Goal: Check status: Check status

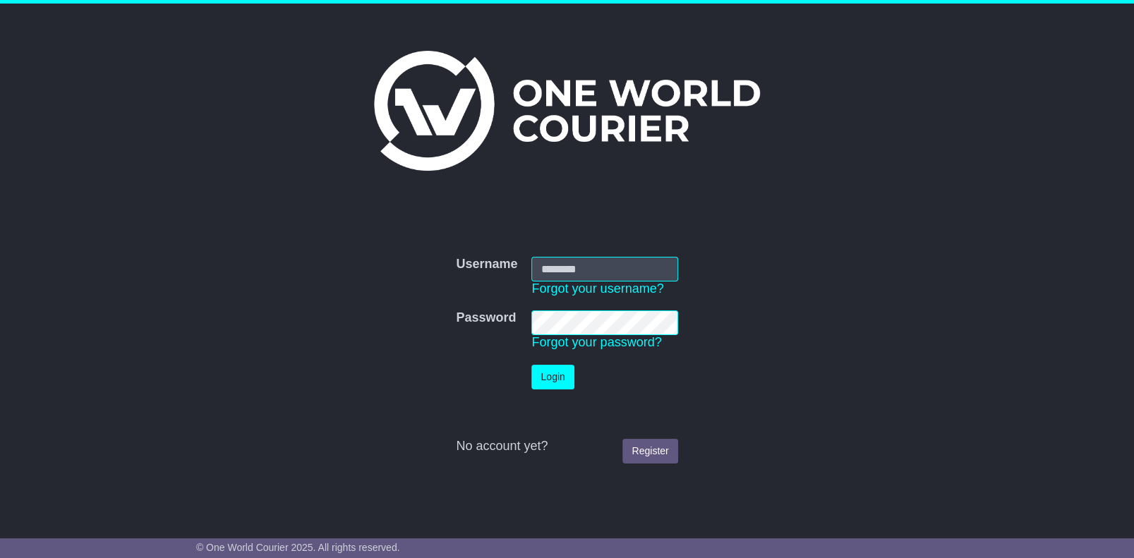
type input "**********"
click at [546, 378] on button "Login" at bounding box center [553, 377] width 42 height 25
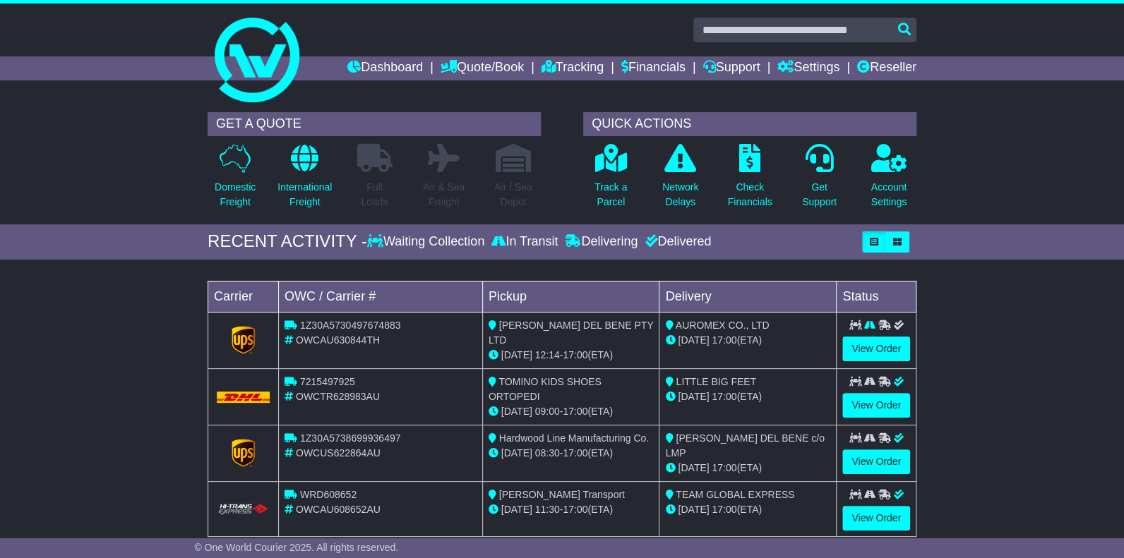
scroll to position [212, 0]
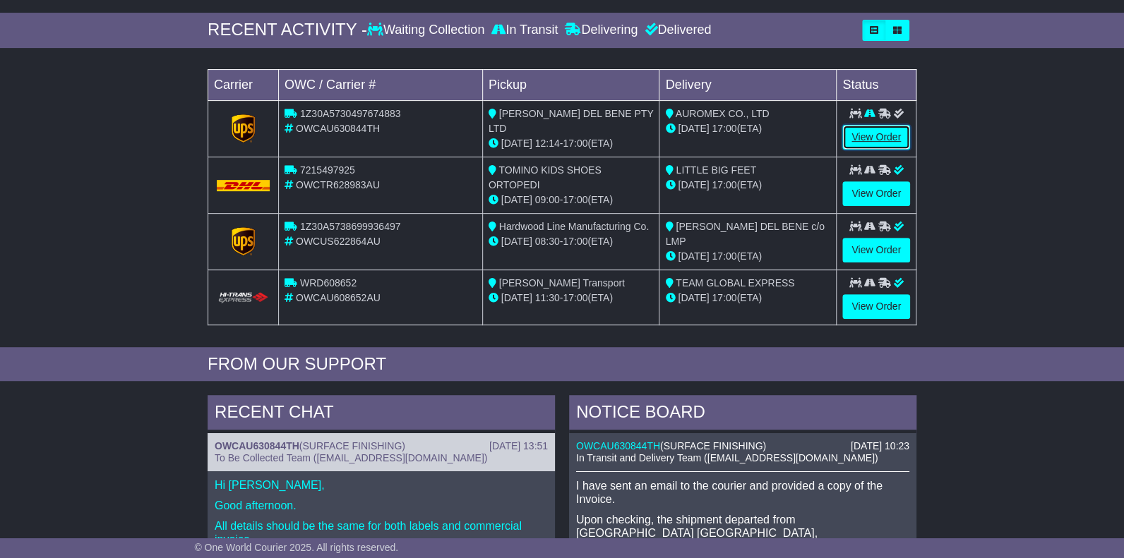
click at [872, 133] on link "View Order" at bounding box center [876, 137] width 68 height 25
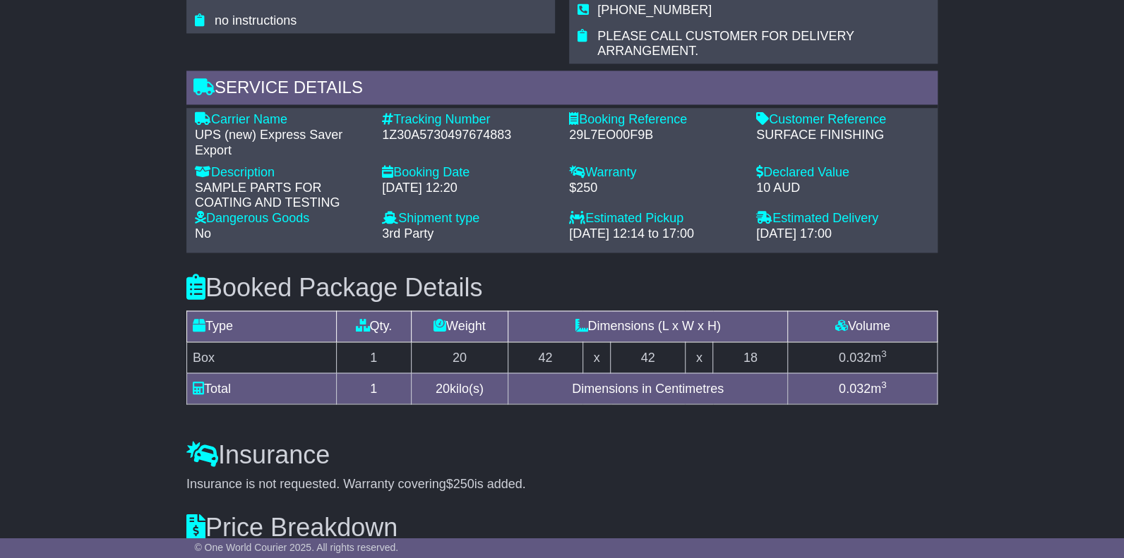
scroll to position [1071, 0]
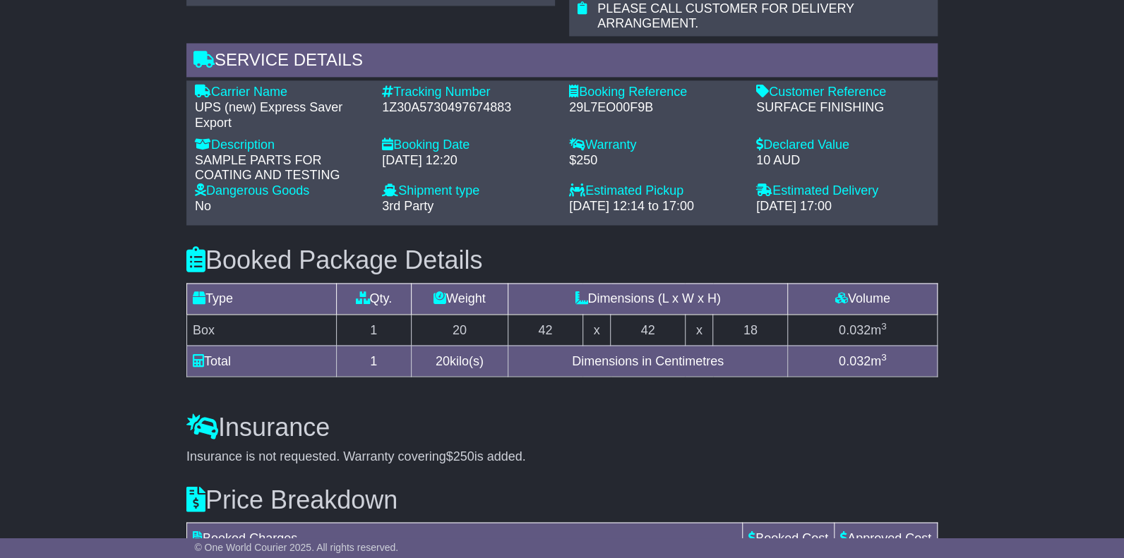
click at [380, 86] on div "Tracking Number - 1Z30A5730497674883" at bounding box center [468, 108] width 187 height 46
drag, startPoint x: 382, startPoint y: 84, endPoint x: 510, endPoint y: 91, distance: 128.7
click at [510, 100] on div "1Z30A5730497674883" at bounding box center [468, 108] width 173 height 16
drag, startPoint x: 510, startPoint y: 91, endPoint x: 491, endPoint y: 89, distance: 19.2
copy div "1Z30A5730497674883"
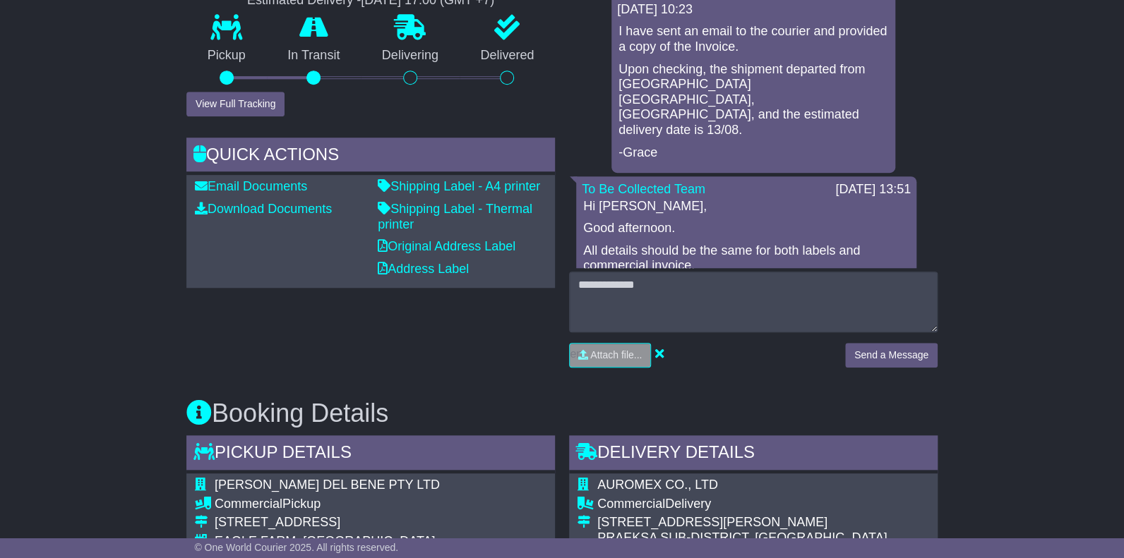
scroll to position [436, 0]
